Goal: Task Accomplishment & Management: Manage account settings

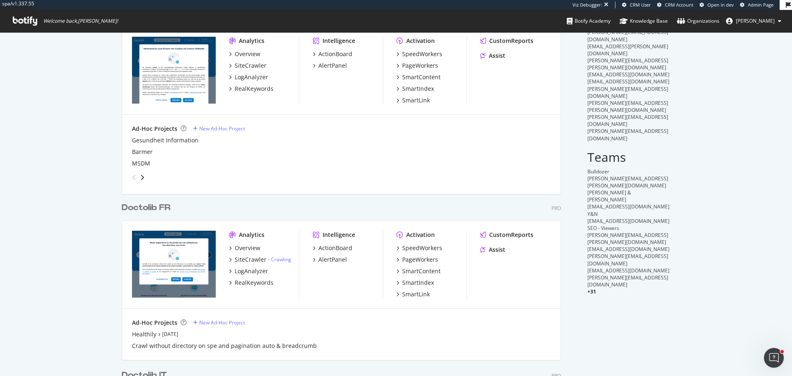
scroll to position [82, 0]
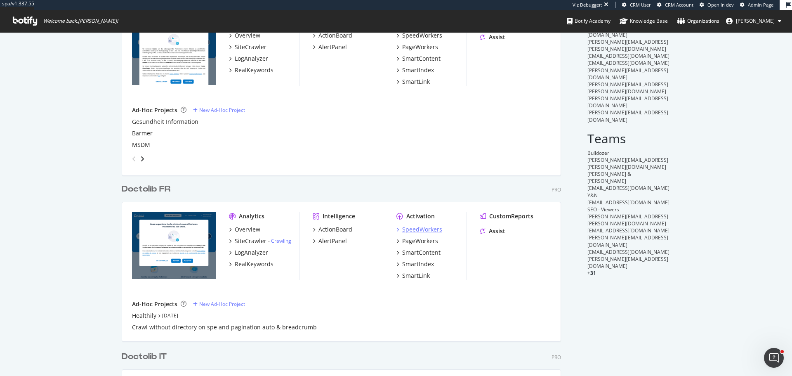
click at [422, 230] on div "SpeedWorkers" at bounding box center [422, 229] width 40 height 8
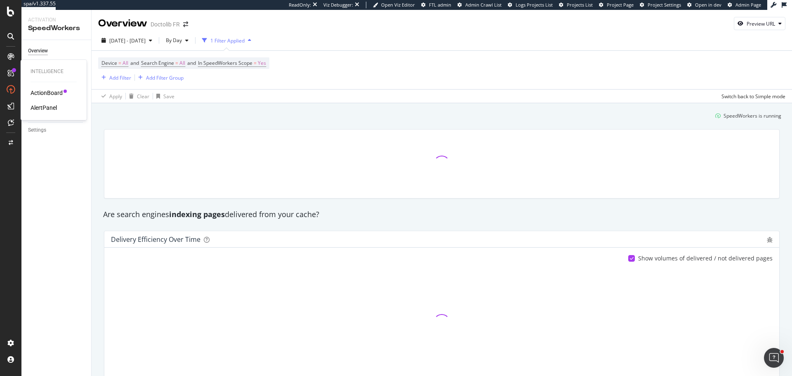
click at [53, 106] on div "AlertPanel" at bounding box center [44, 108] width 26 height 8
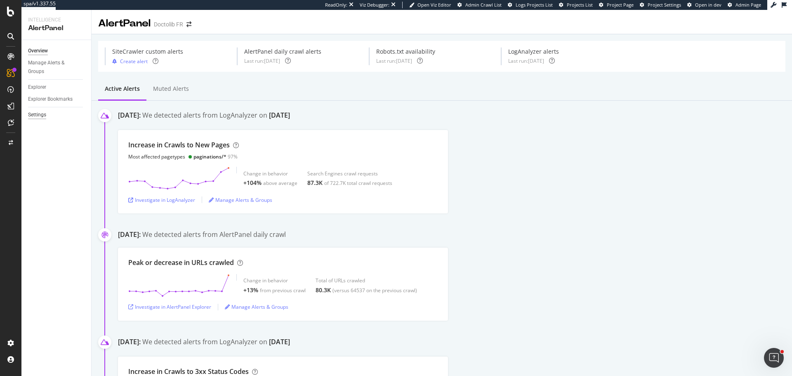
click at [35, 114] on div "Settings" at bounding box center [37, 115] width 18 height 9
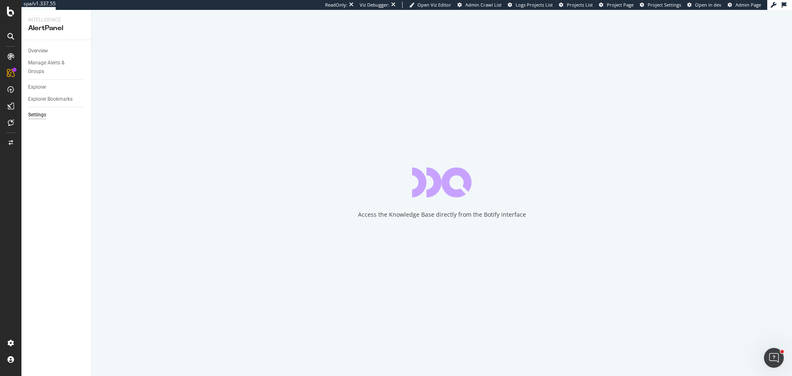
select select "09"
select select "45"
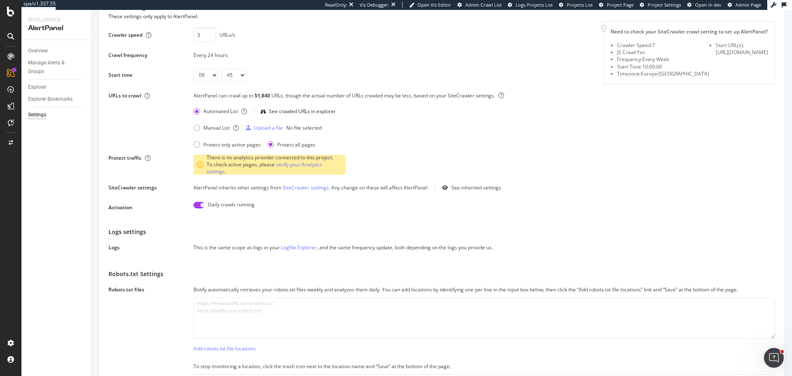
scroll to position [82, 0]
